Goal: Task Accomplishment & Management: Manage account settings

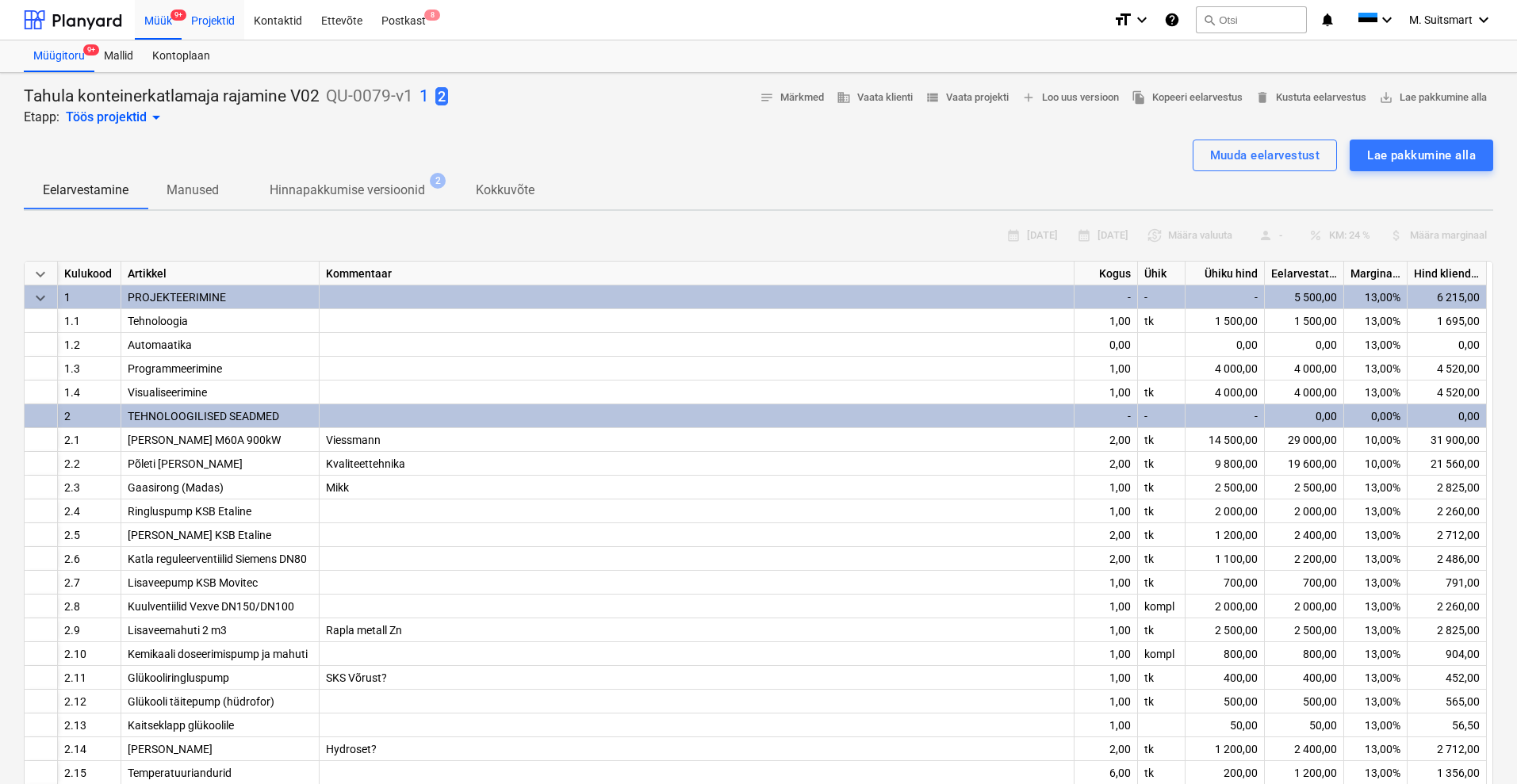
click at [210, 25] on div "Projektid" at bounding box center [212, 19] width 63 height 41
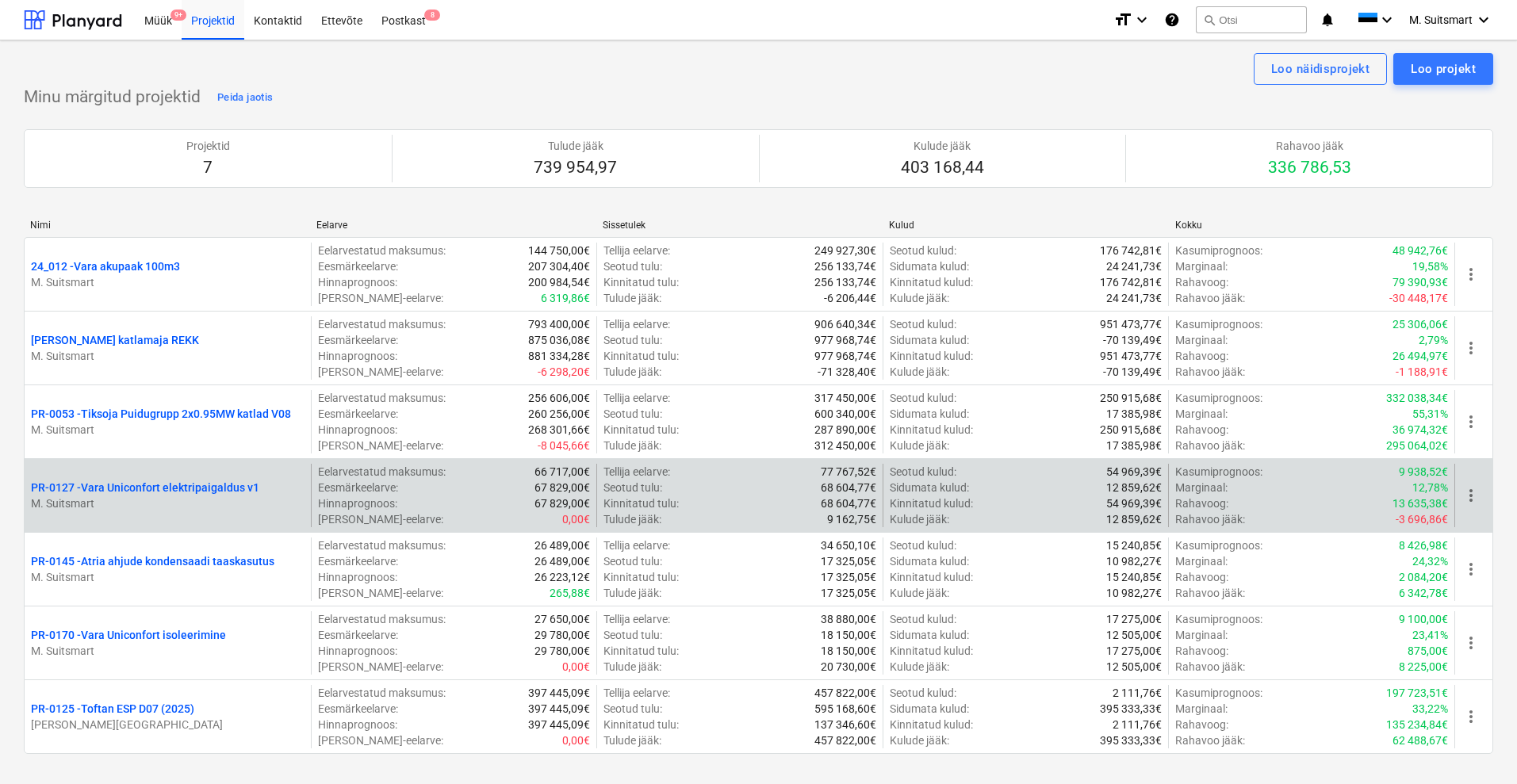
click at [131, 483] on p "PR-0127 - Vara Uniconfort elektripaigaldus v1" at bounding box center [144, 487] width 228 height 16
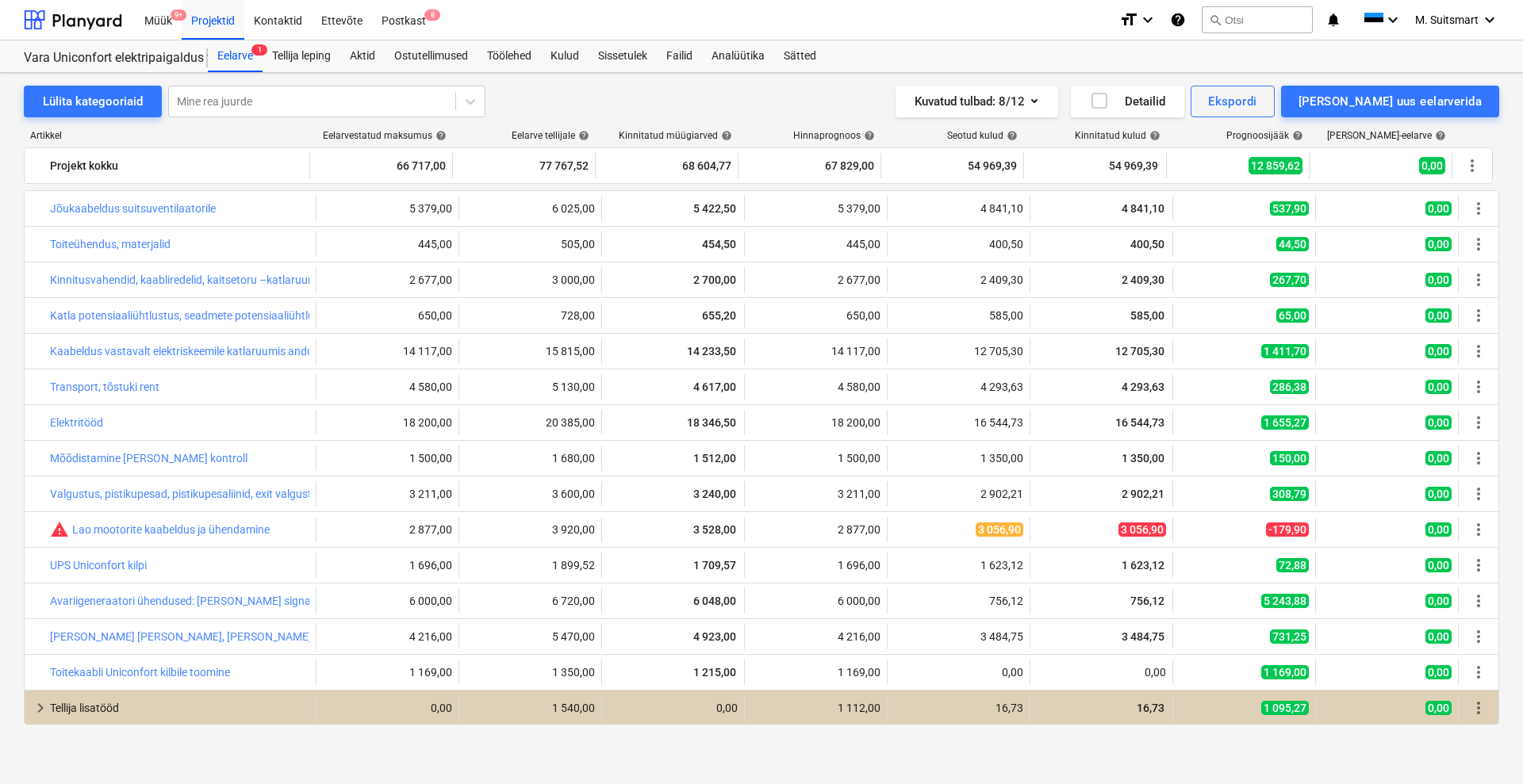
scroll to position [36, 0]
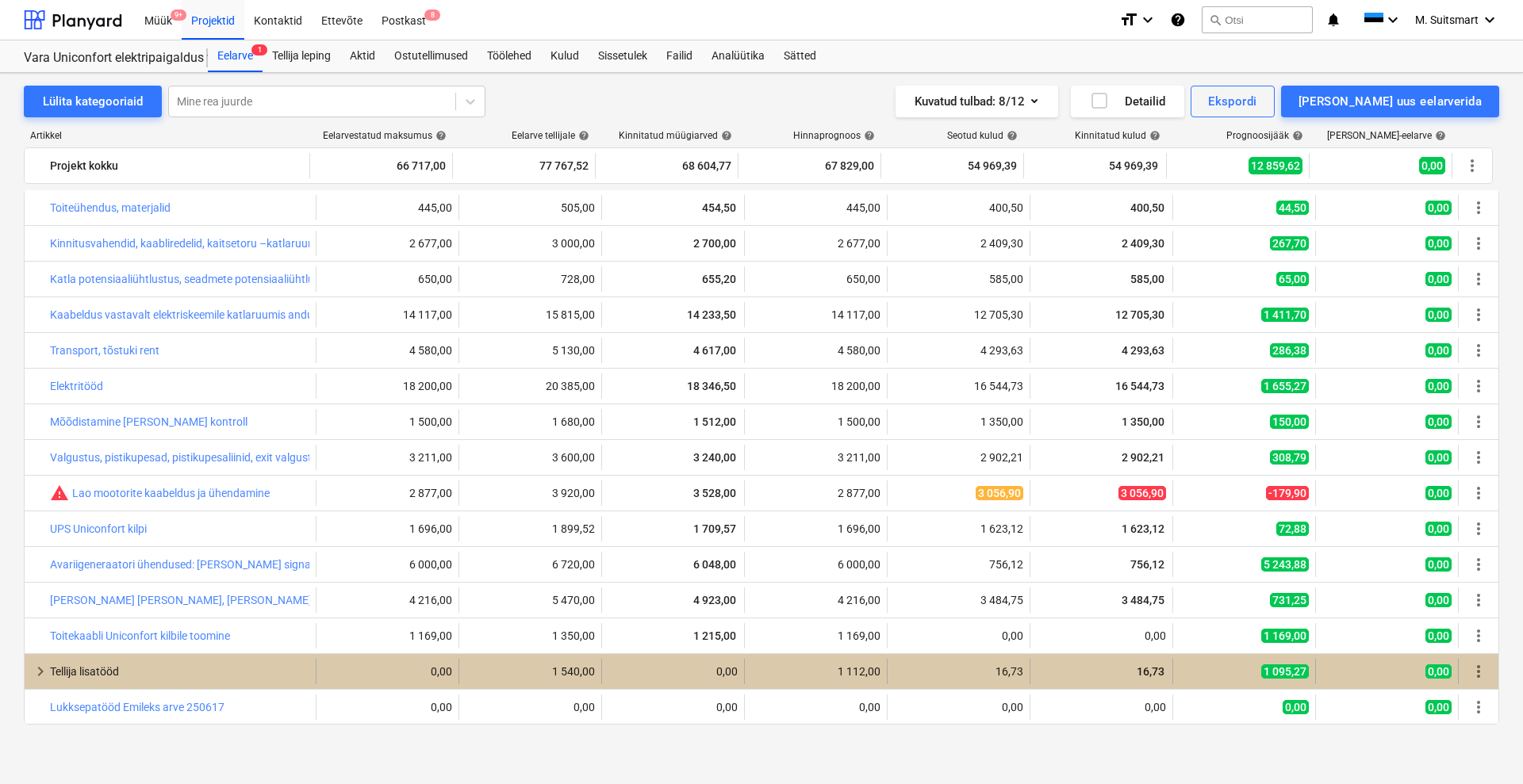
click at [41, 667] on span "keyboard_arrow_right" at bounding box center [41, 671] width 19 height 19
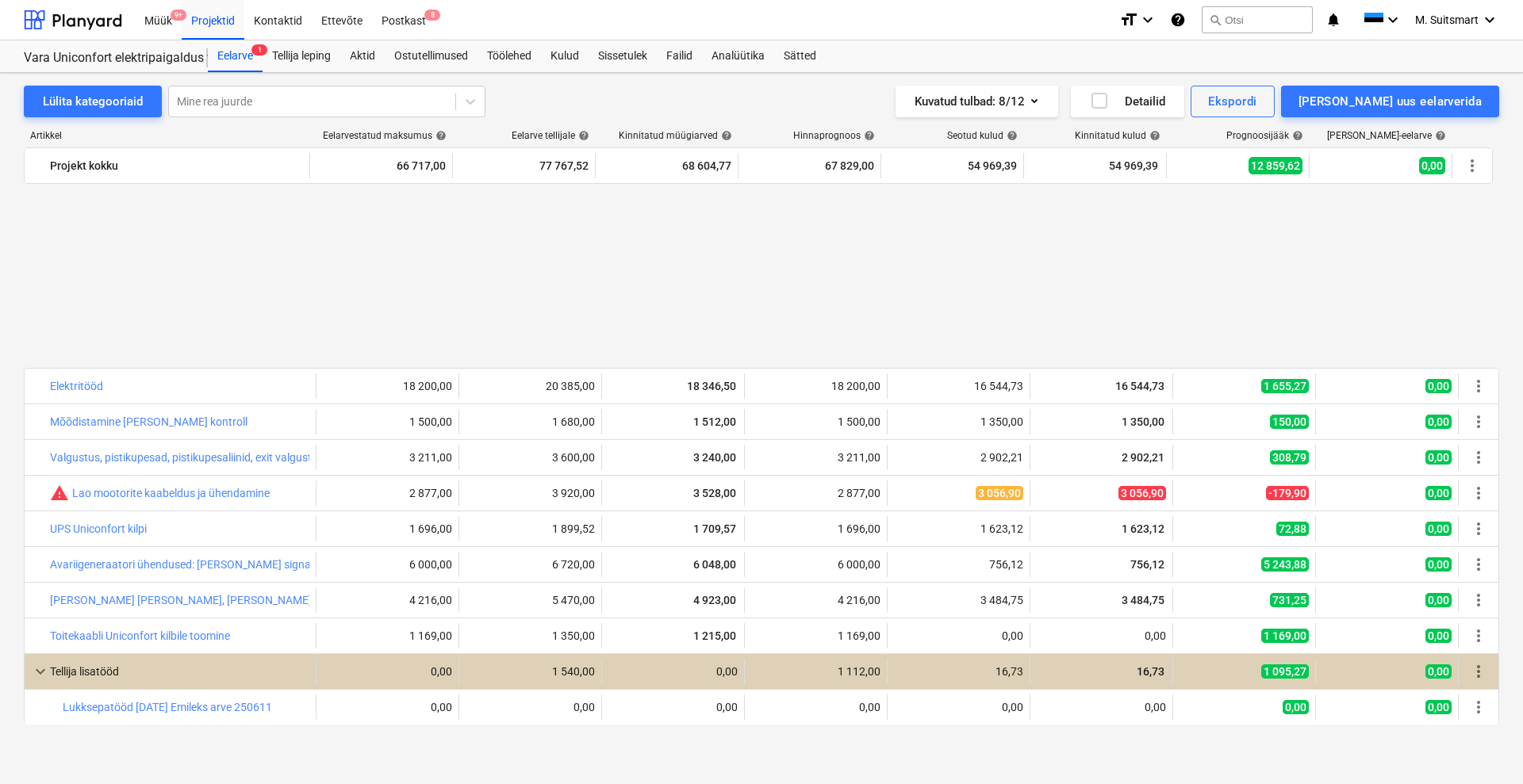
scroll to position [393, 0]
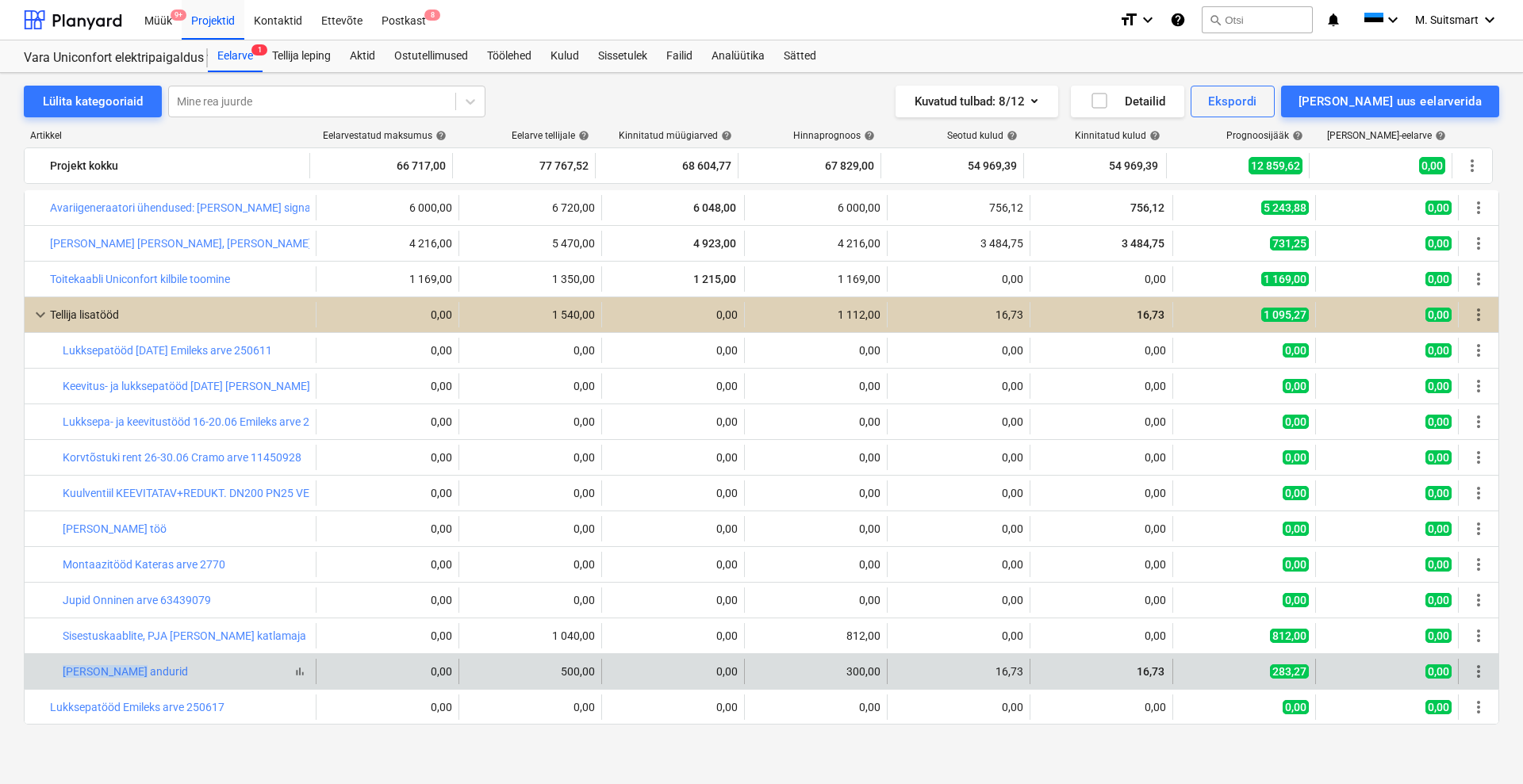
drag, startPoint x: 55, startPoint y: 668, endPoint x: 152, endPoint y: 672, distance: 97.1
click at [152, 672] on div "bar_chart [PERSON_NAME] andurid" at bounding box center [170, 671] width 292 height 26
copy div "bar_chart [PERSON_NAME] andurid"
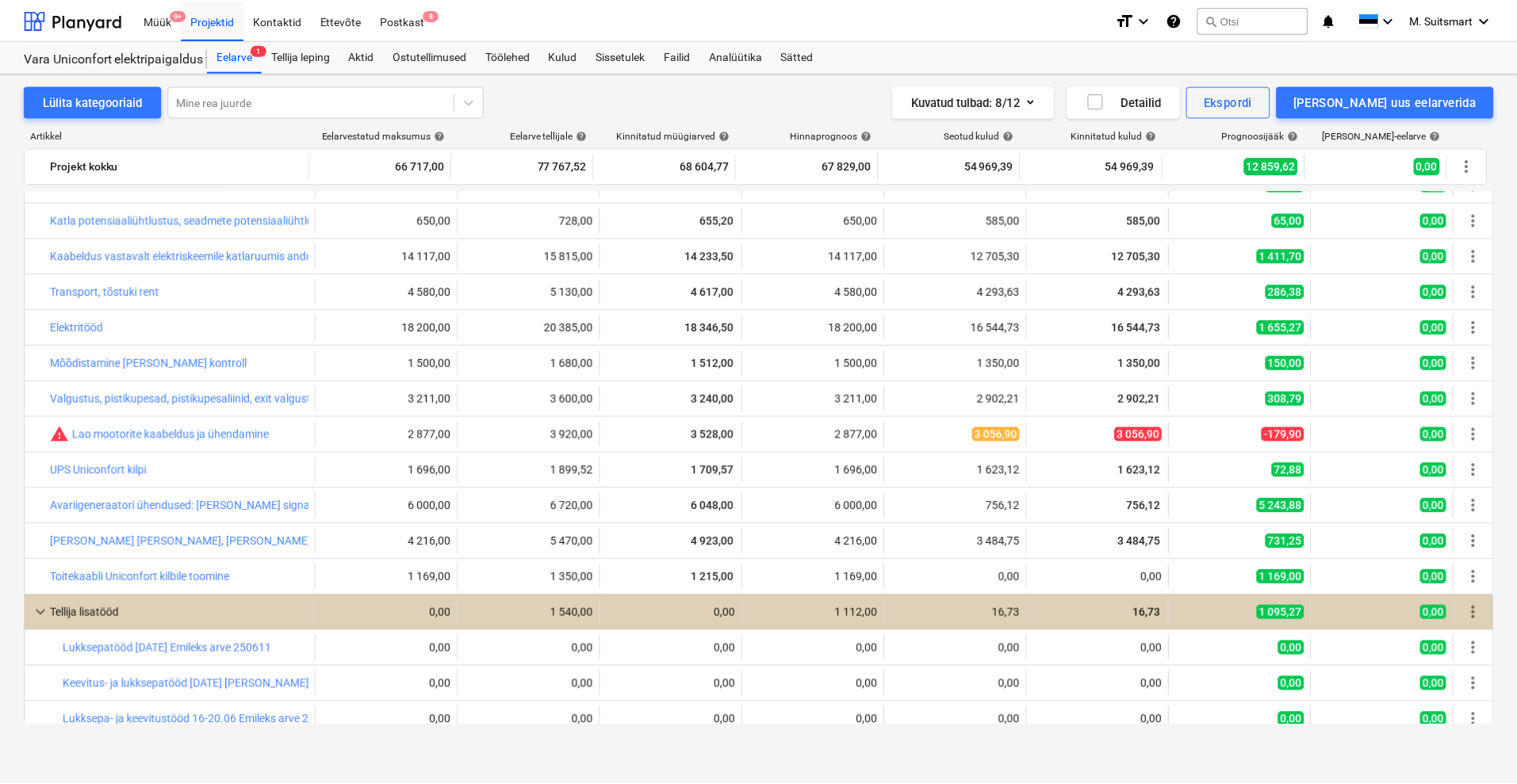
scroll to position [0, 0]
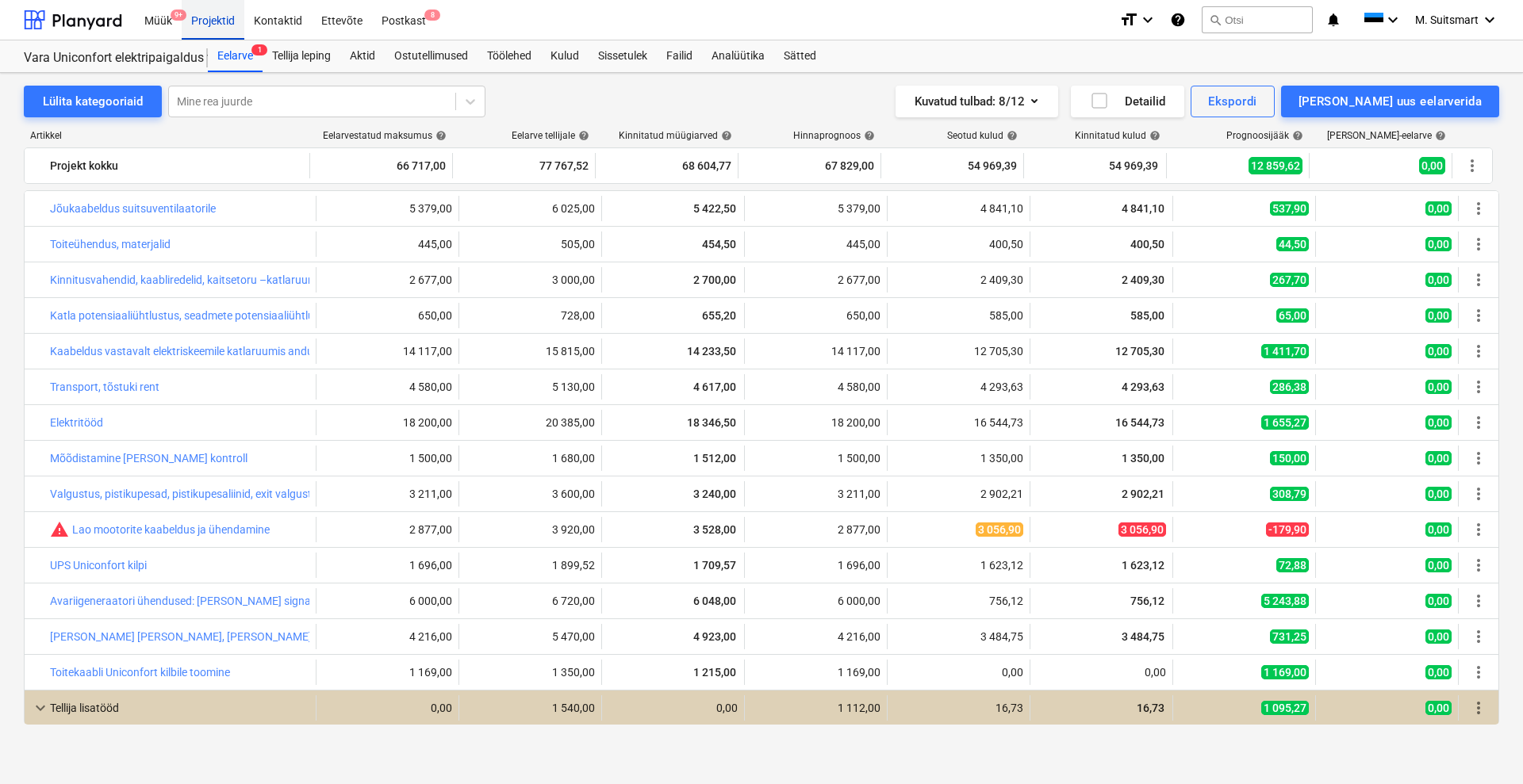
click at [227, 20] on div "Projektid" at bounding box center [212, 19] width 63 height 41
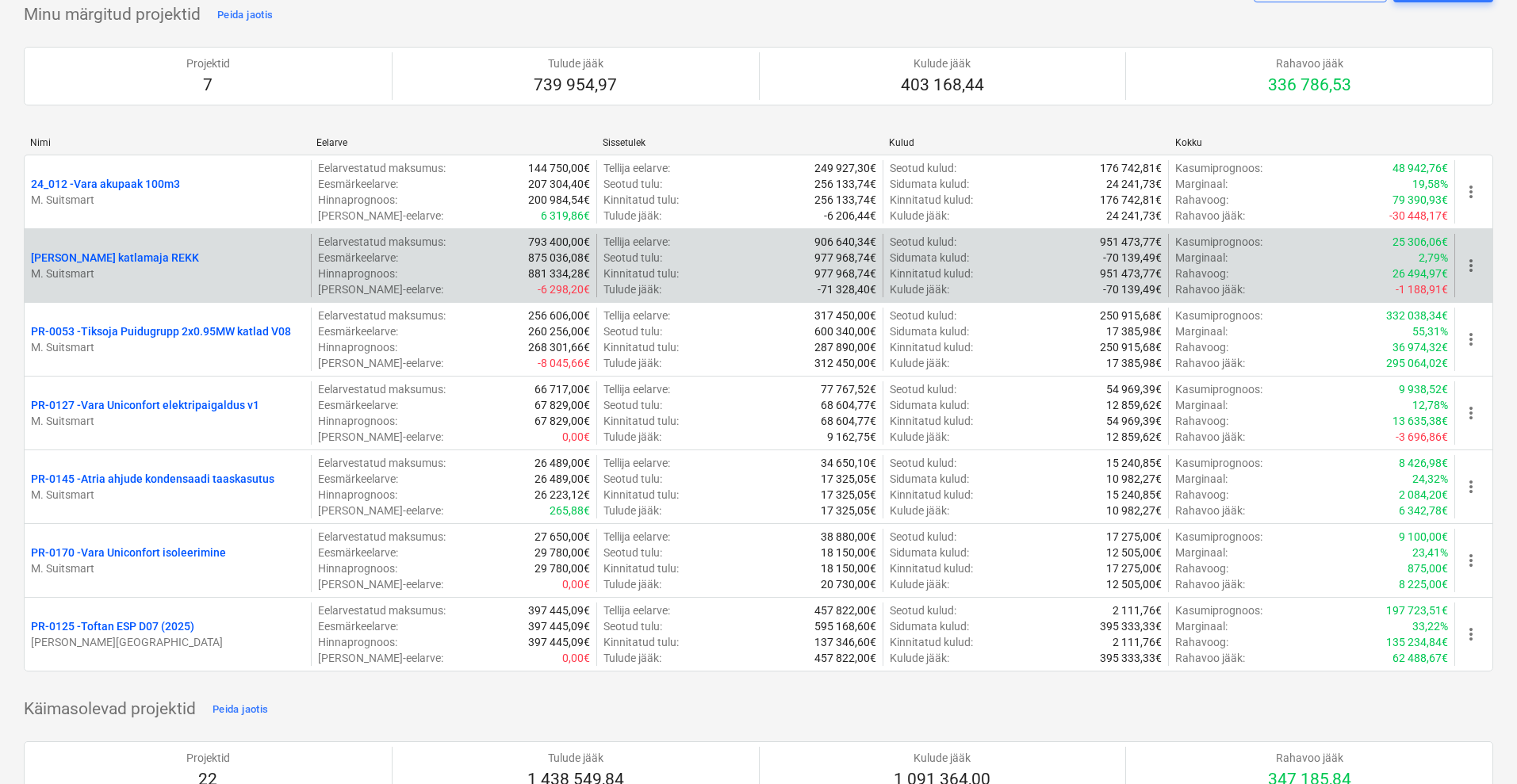
scroll to position [198, 0]
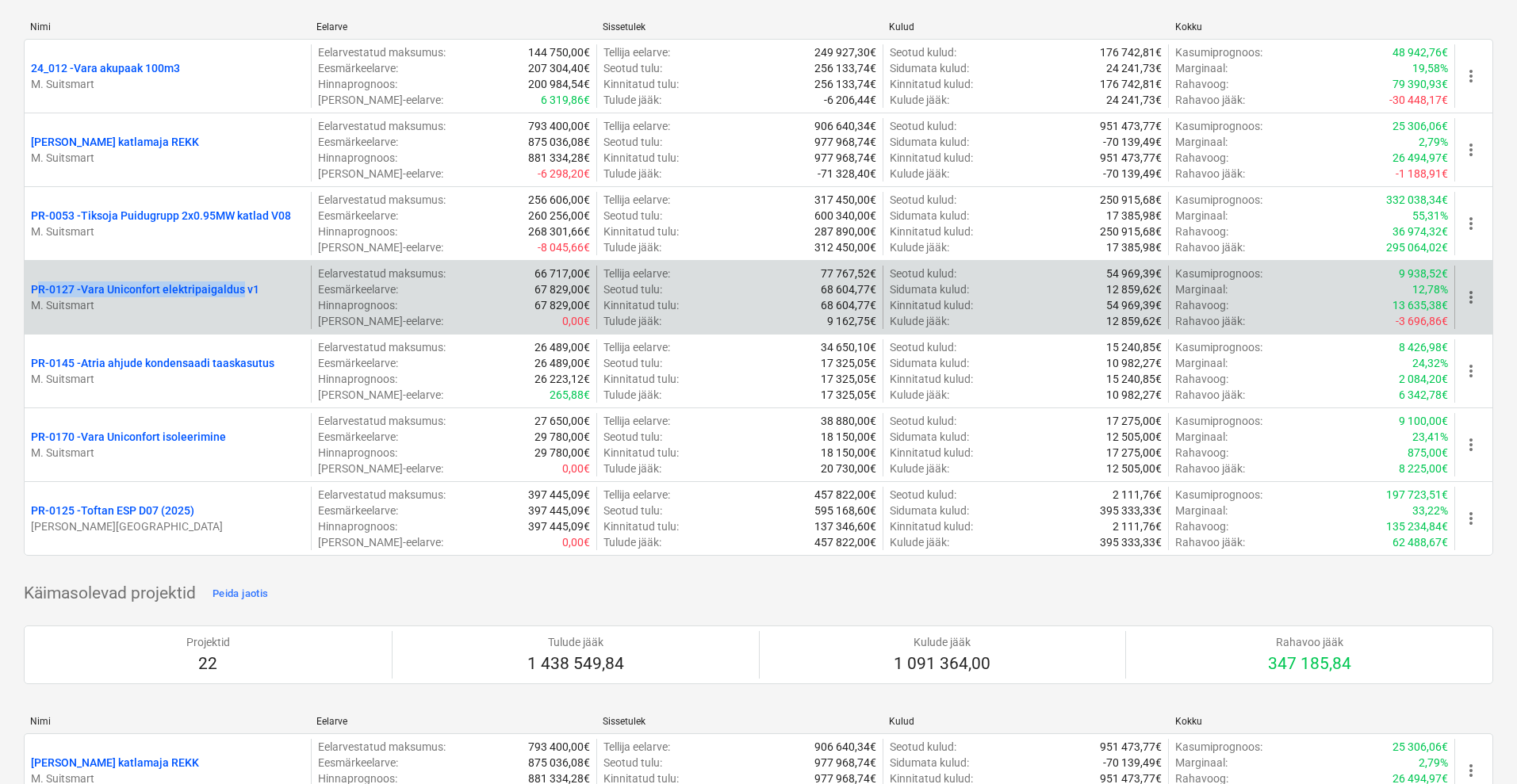
drag, startPoint x: 27, startPoint y: 291, endPoint x: 244, endPoint y: 293, distance: 217.0
click at [244, 293] on div "PR-0127 - Vara Uniconfort elektripaigaldus v1 M. Suitsmart" at bounding box center [167, 297] width 286 height 63
copy p "PR-0127 - Vara Uniconfort elektripaigaldus"
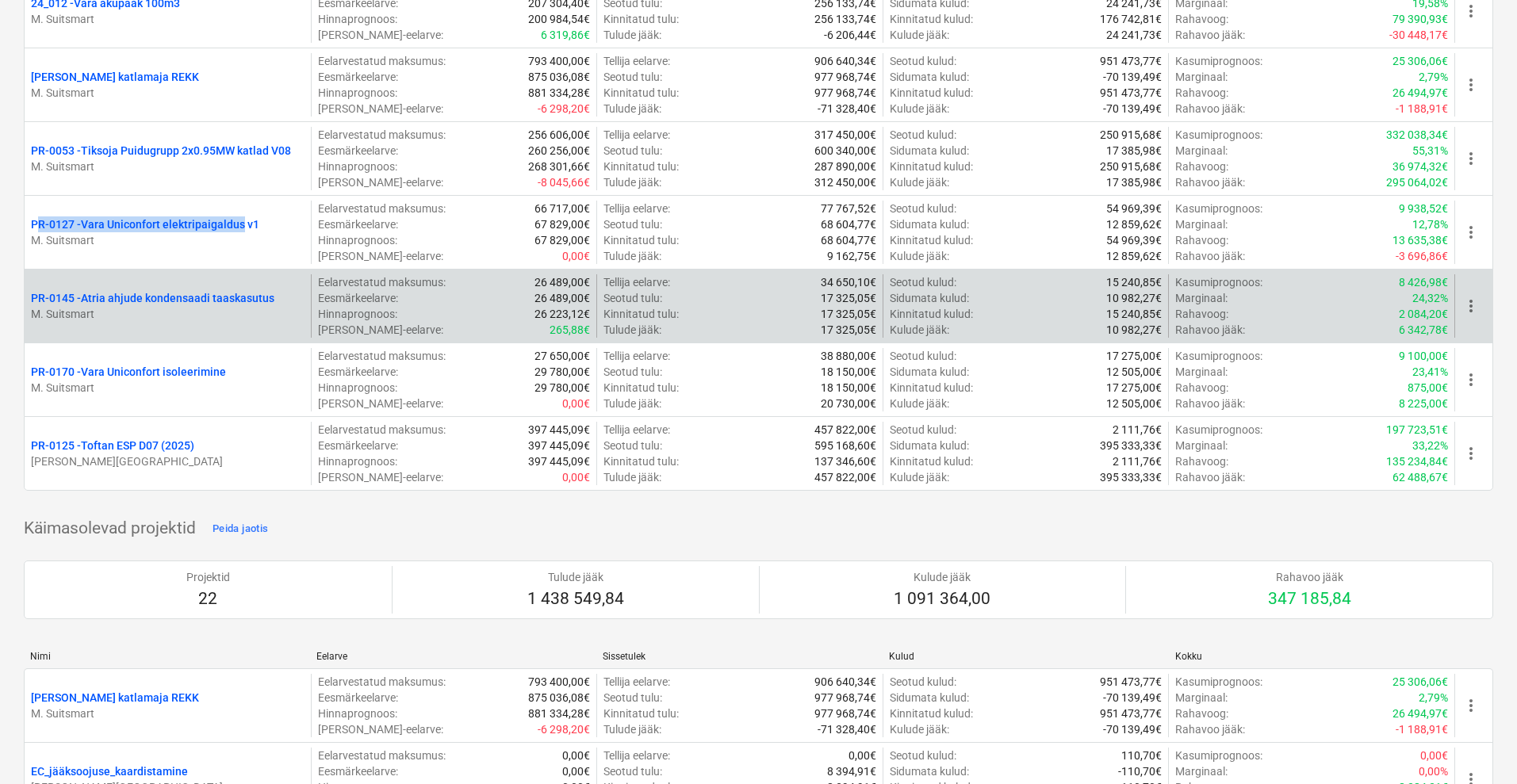
scroll to position [297, 0]
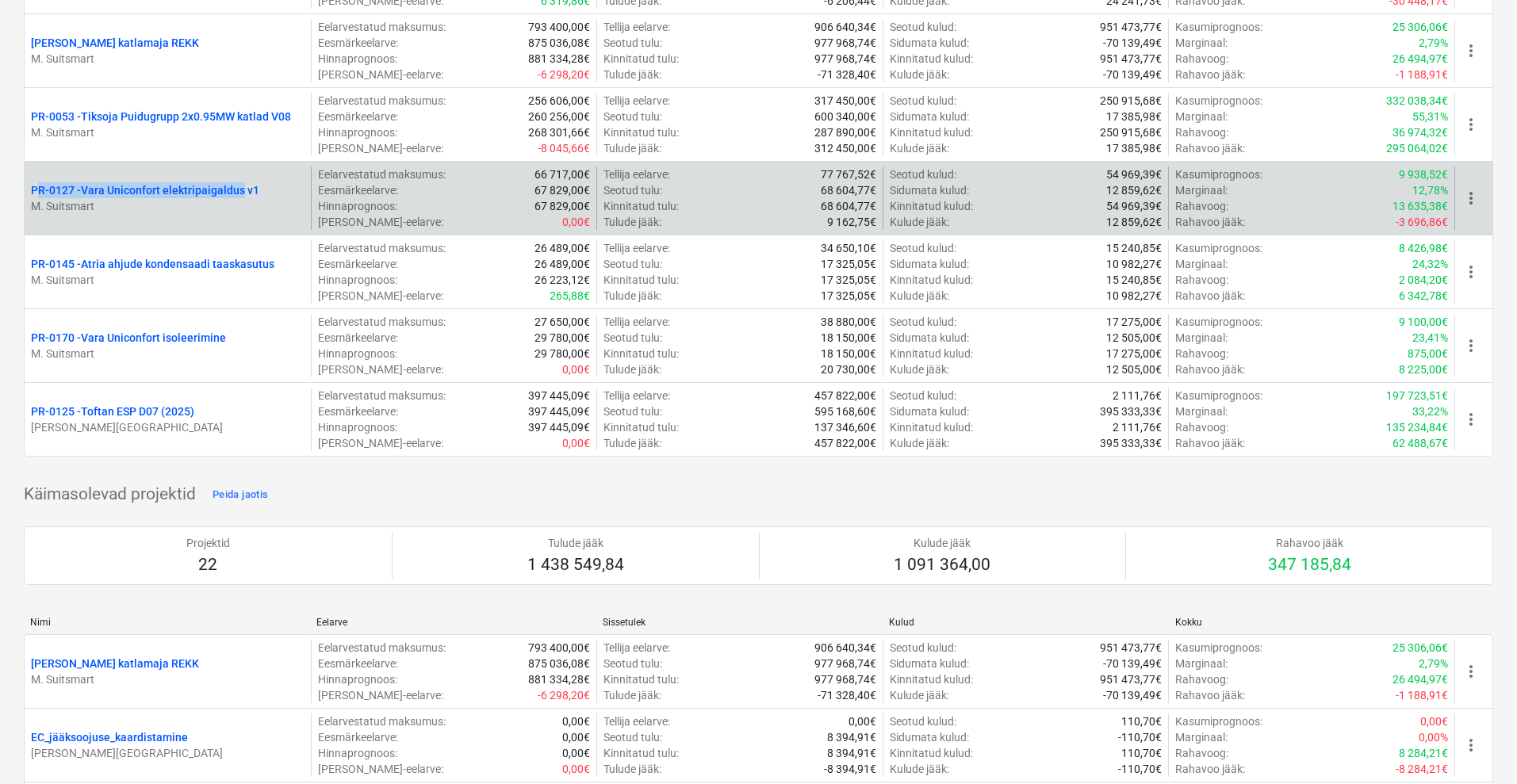
click at [166, 186] on p "PR-0127 - Vara Uniconfort elektripaigaldus v1" at bounding box center [144, 190] width 228 height 16
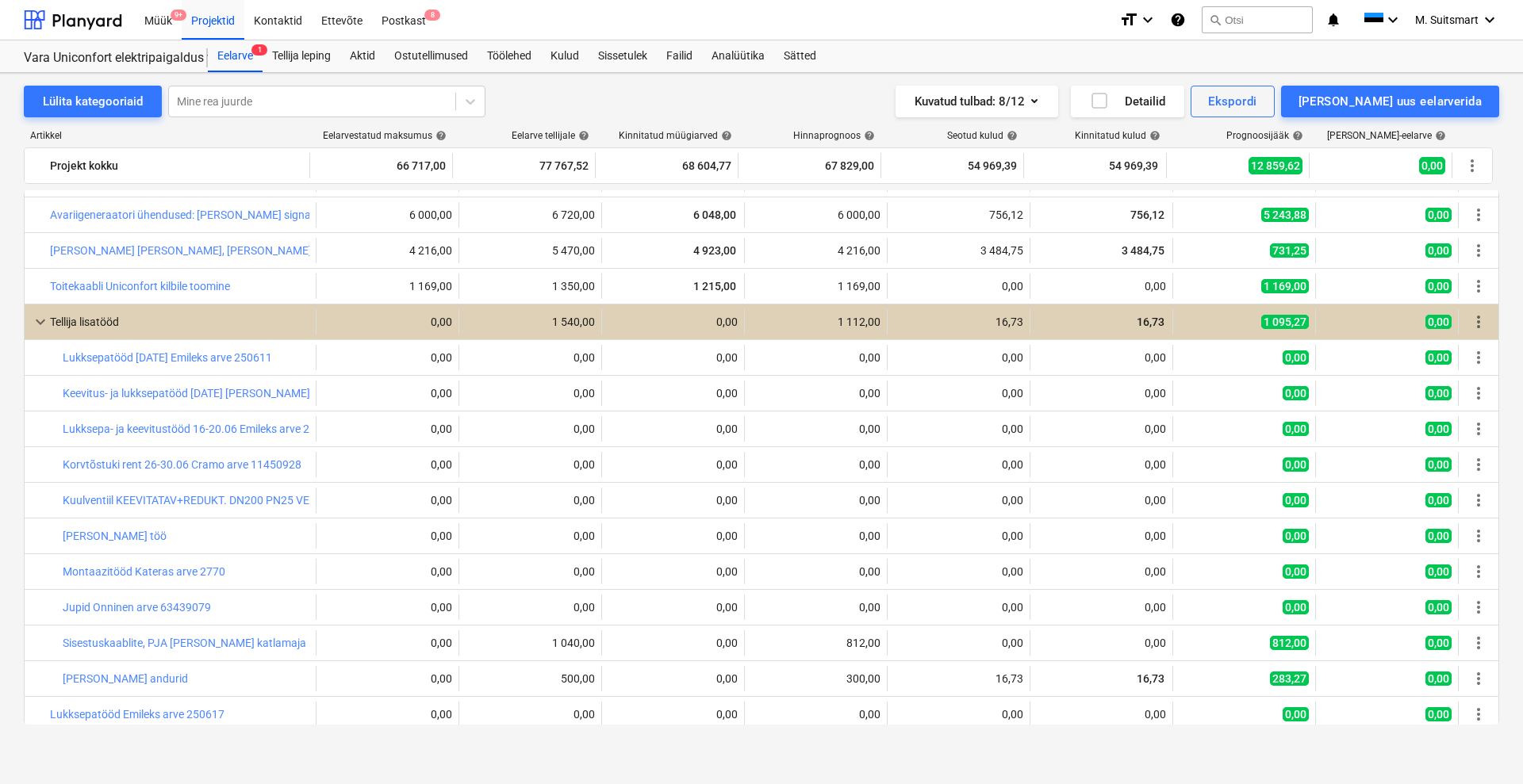
scroll to position [393, 0]
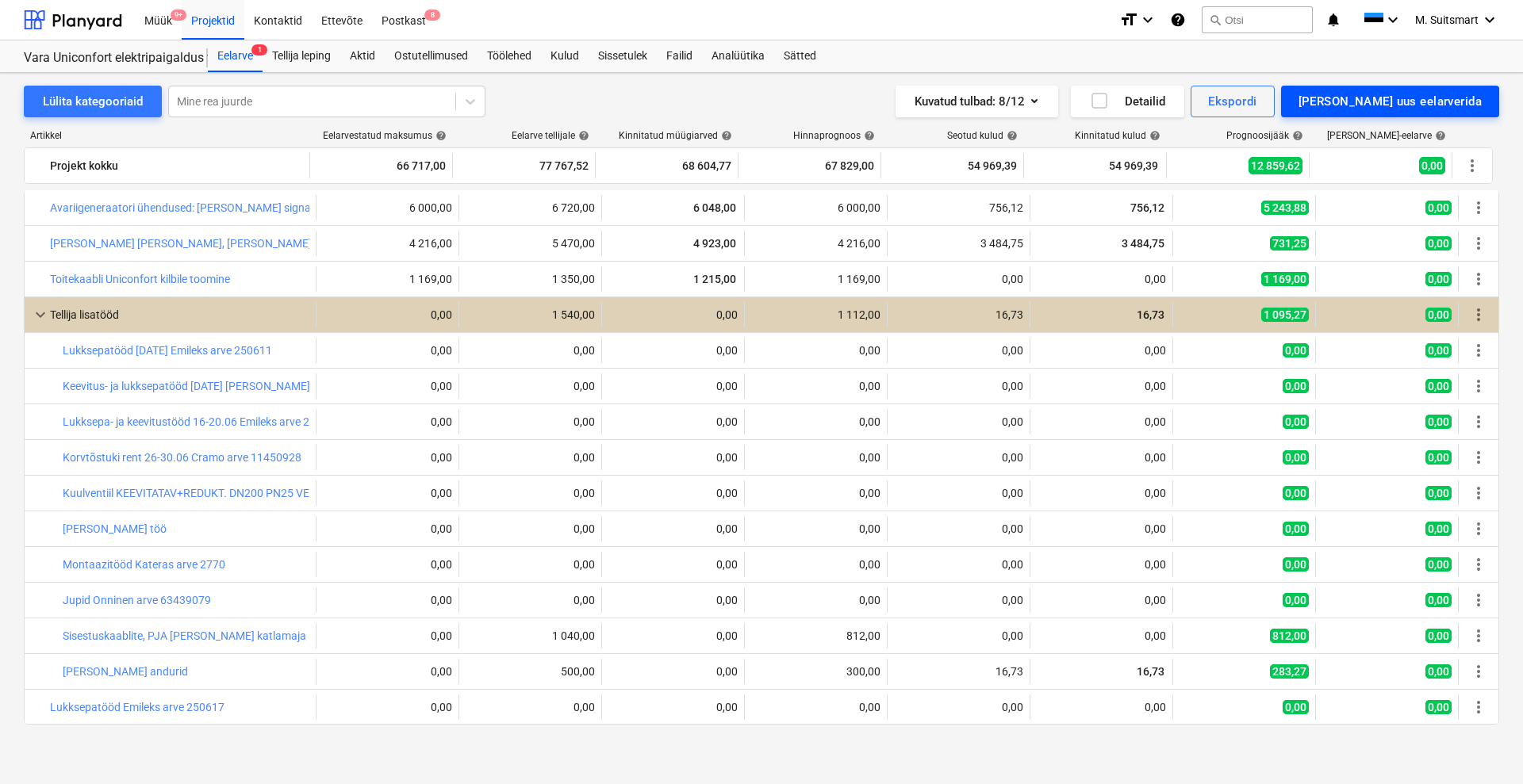
click at [1444, 100] on div "[PERSON_NAME] uus eelarverida" at bounding box center [1390, 100] width 183 height 20
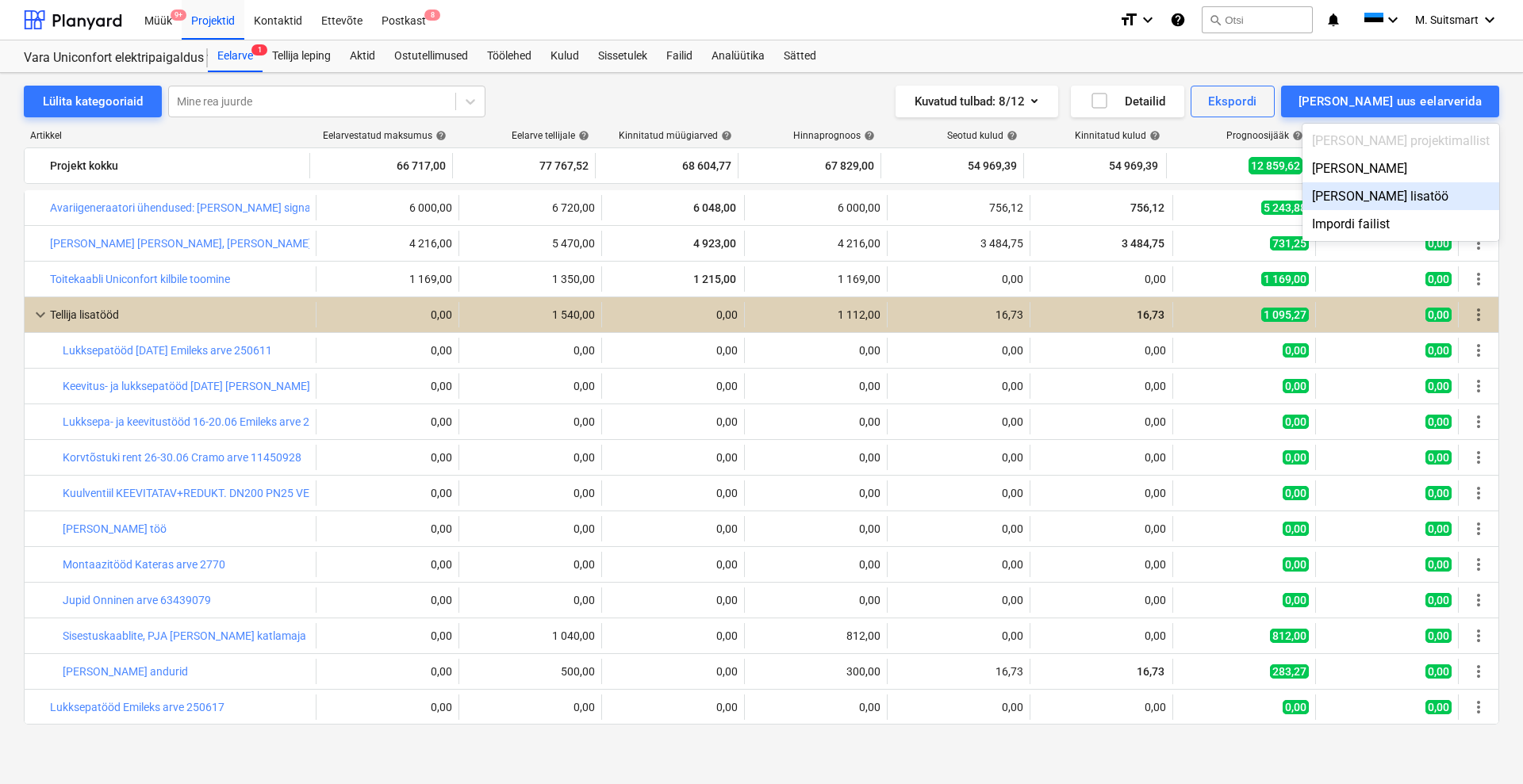
click at [1435, 197] on div "[PERSON_NAME] lisatöö" at bounding box center [1400, 196] width 197 height 27
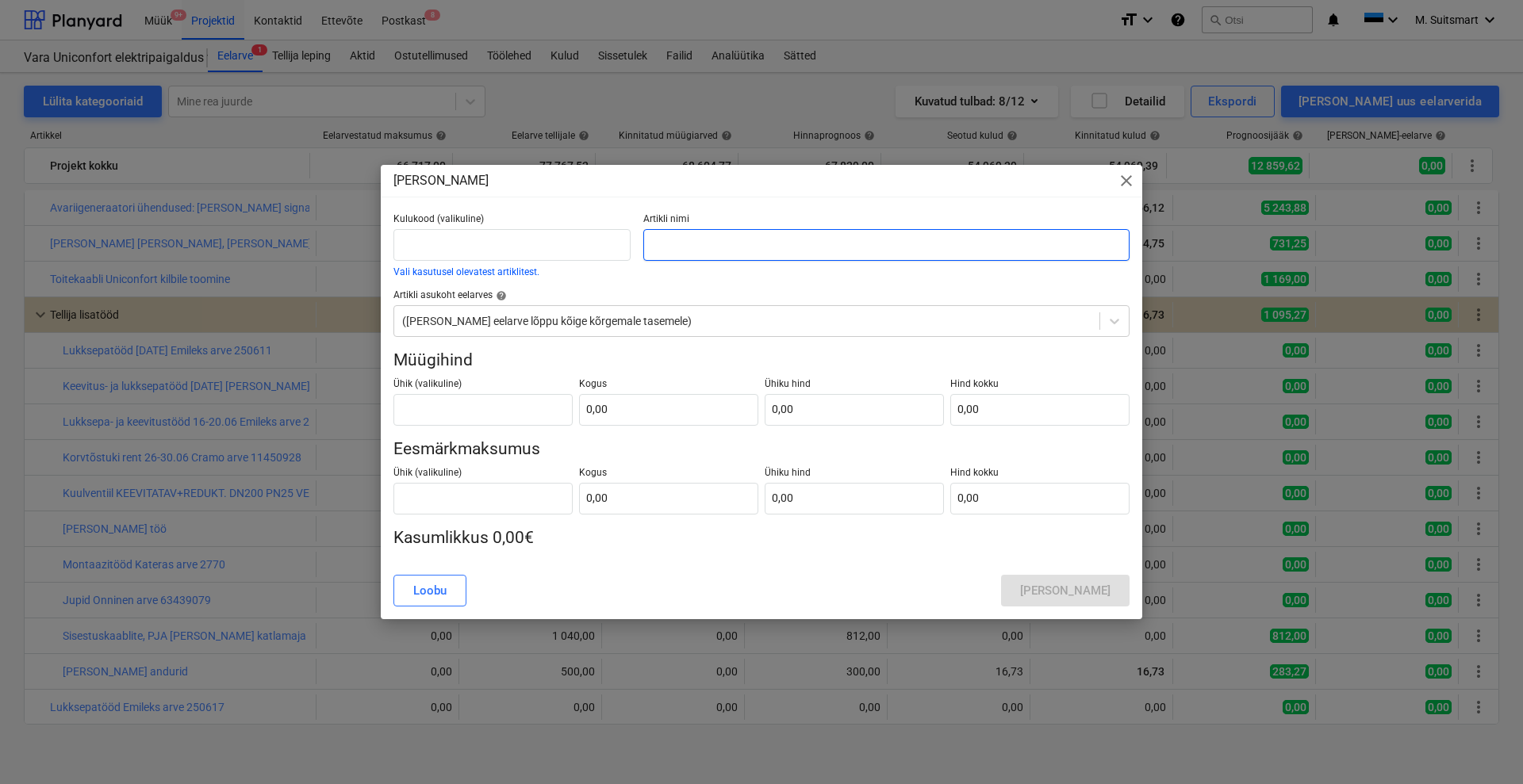
click at [676, 242] on input "text" at bounding box center [887, 245] width 487 height 32
type input "Itaallastele arveks"
click at [1055, 595] on div "[PERSON_NAME]" at bounding box center [1065, 590] width 91 height 20
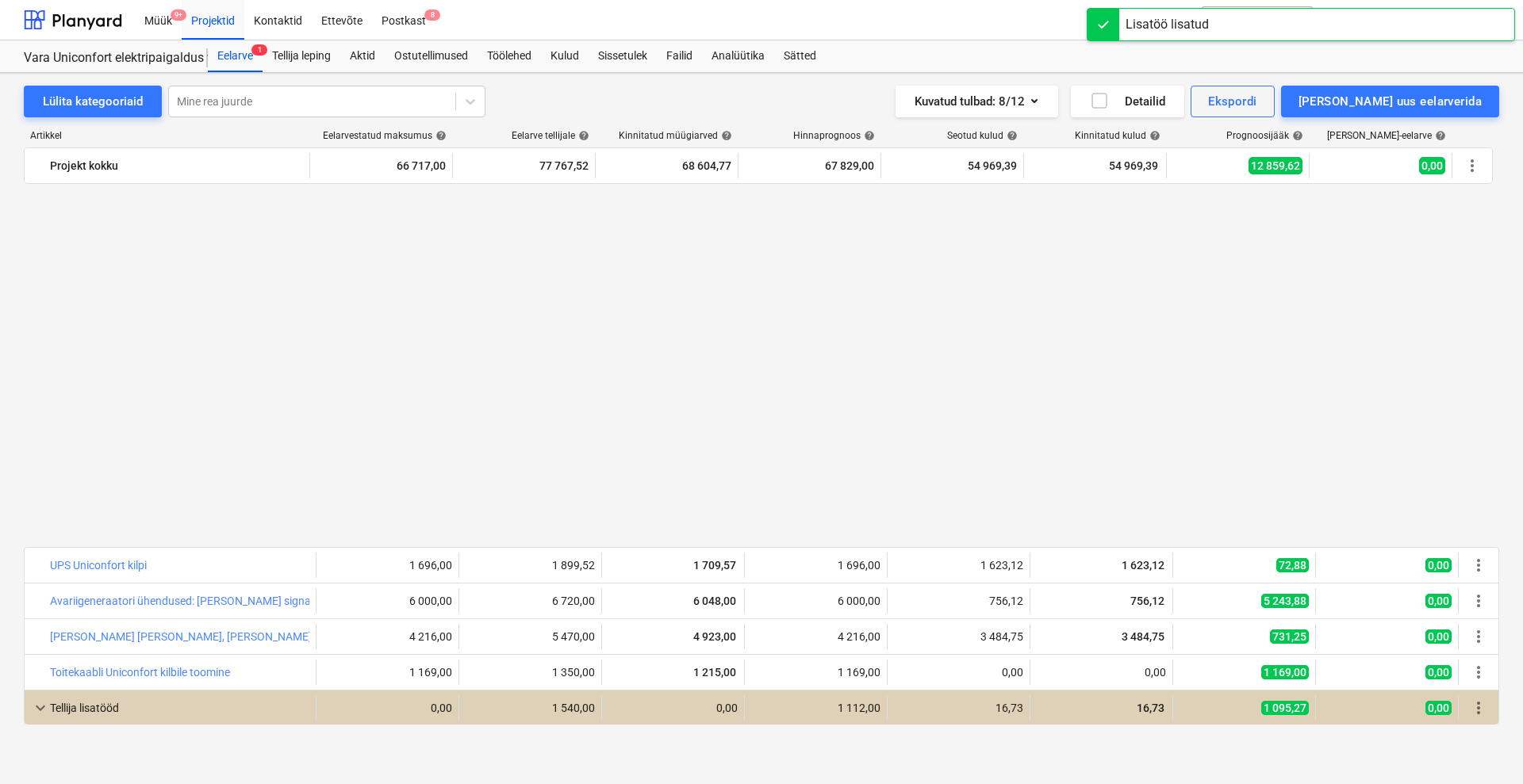
scroll to position [429, 0]
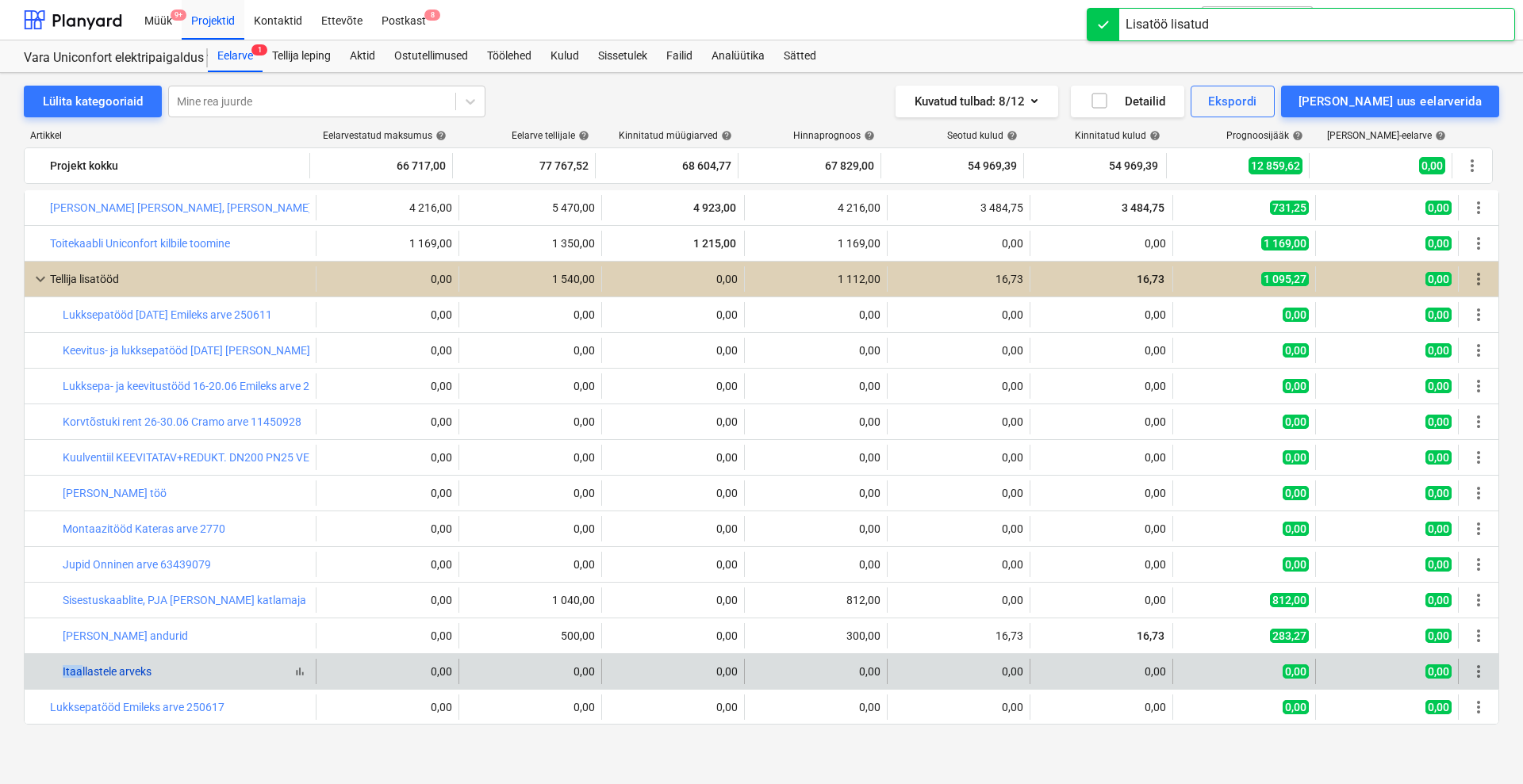
drag, startPoint x: 52, startPoint y: 675, endPoint x: 73, endPoint y: 677, distance: 21.1
click at [73, 677] on div "bar_chart Itaallastele arveks" at bounding box center [170, 671] width 292 height 26
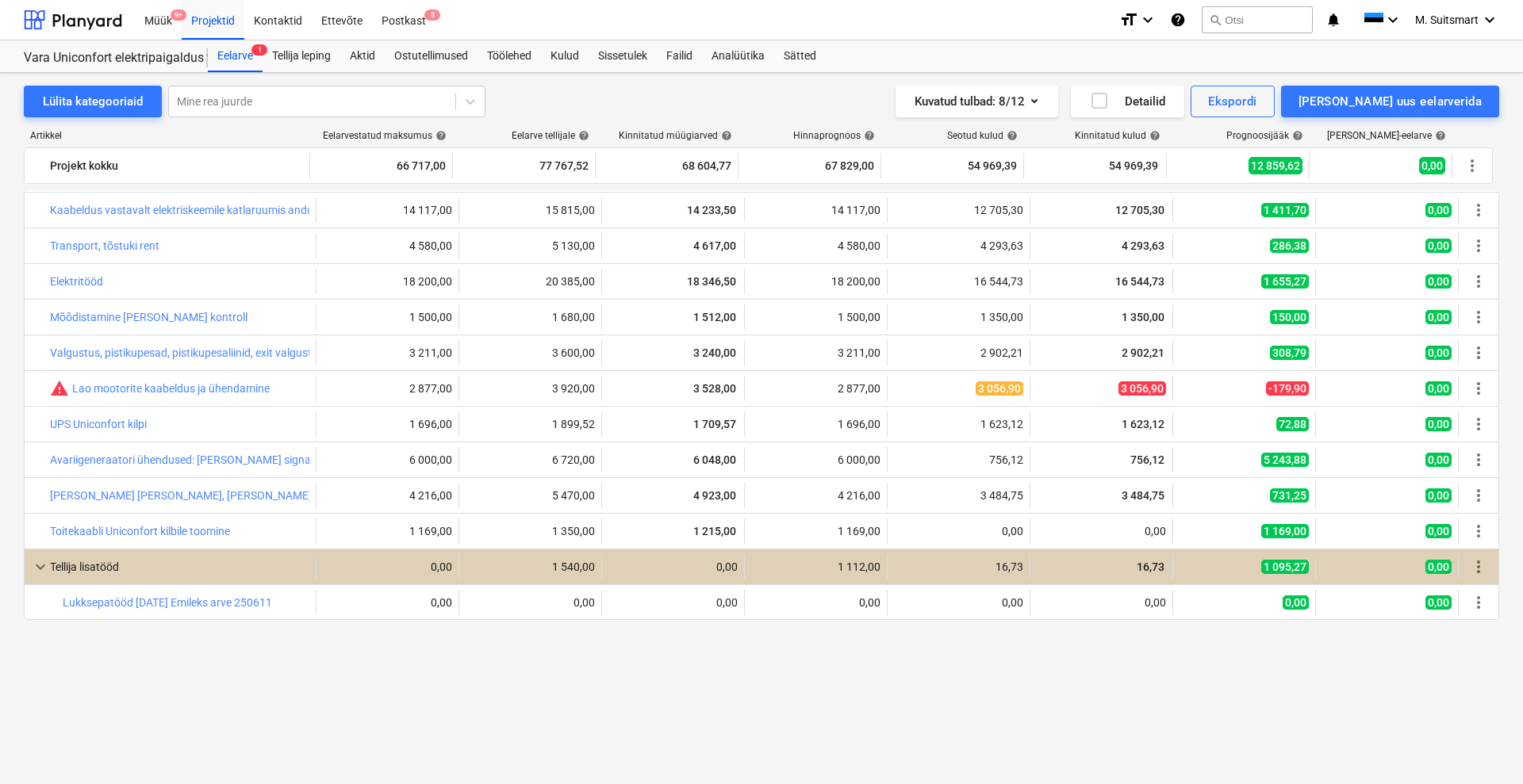
scroll to position [0, 0]
